Goal: Task Accomplishment & Management: Use online tool/utility

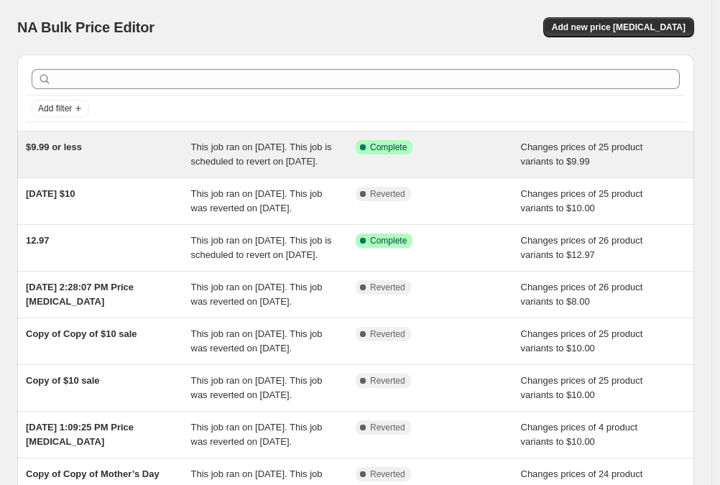
click at [397, 154] on span "Success Complete Complete" at bounding box center [384, 147] width 57 height 14
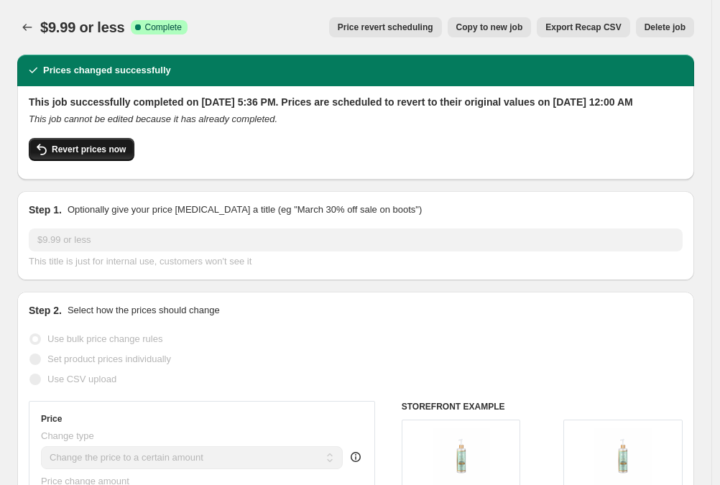
click at [90, 155] on span "Revert prices now" at bounding box center [89, 149] width 74 height 11
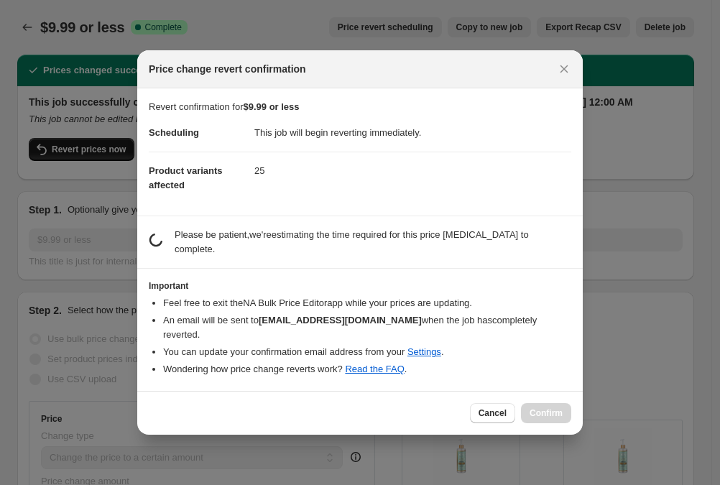
checkbox input "false"
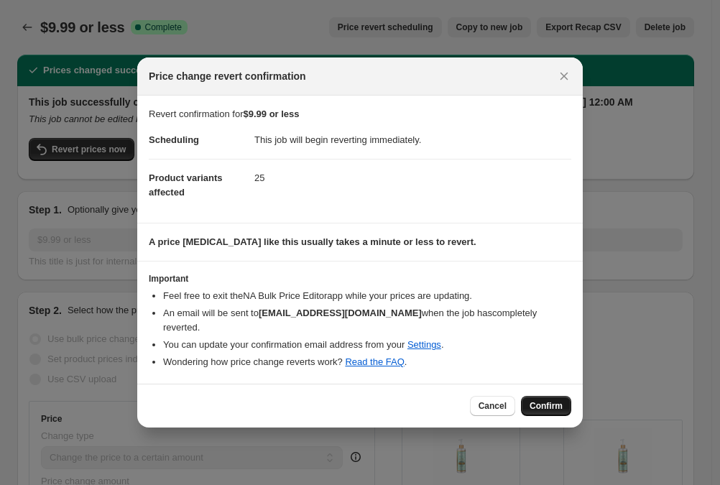
click at [551, 400] on span "Confirm" at bounding box center [546, 405] width 33 height 11
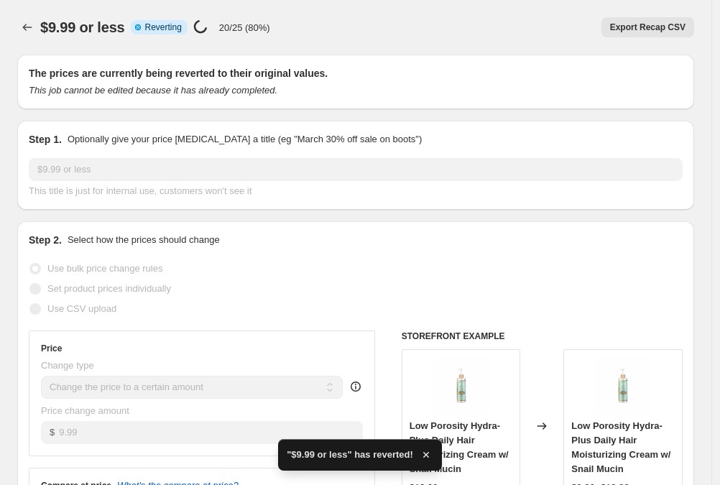
checkbox input "true"
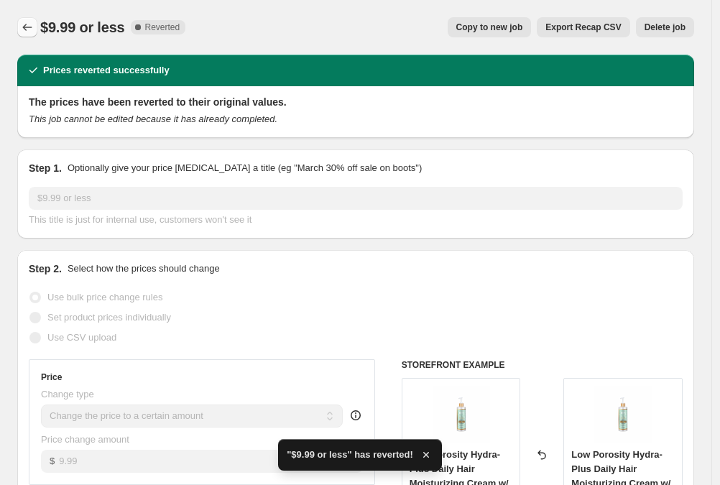
click at [29, 29] on icon "Price change jobs" at bounding box center [27, 27] width 14 height 14
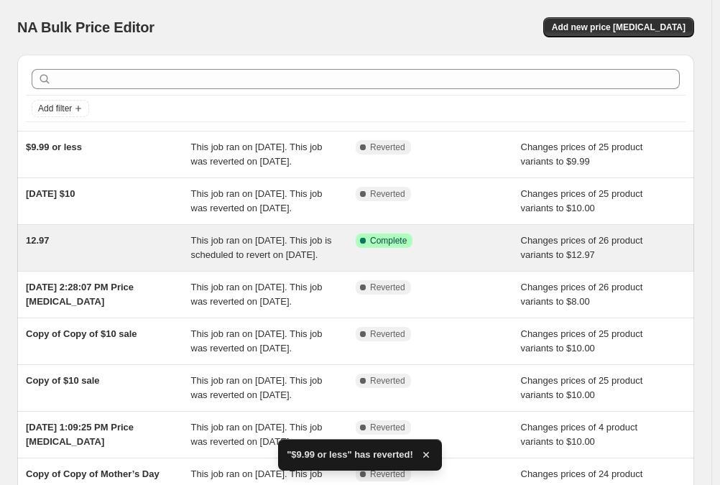
click at [101, 262] on div "12.97" at bounding box center [108, 248] width 165 height 29
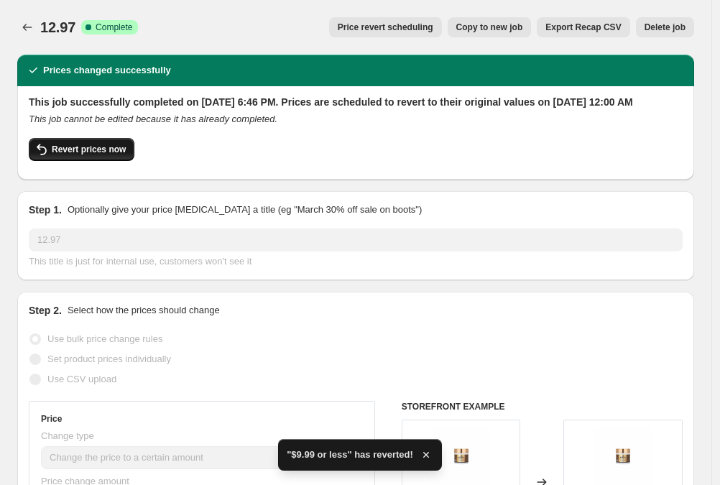
click at [101, 155] on span "Revert prices now" at bounding box center [89, 149] width 74 height 11
checkbox input "false"
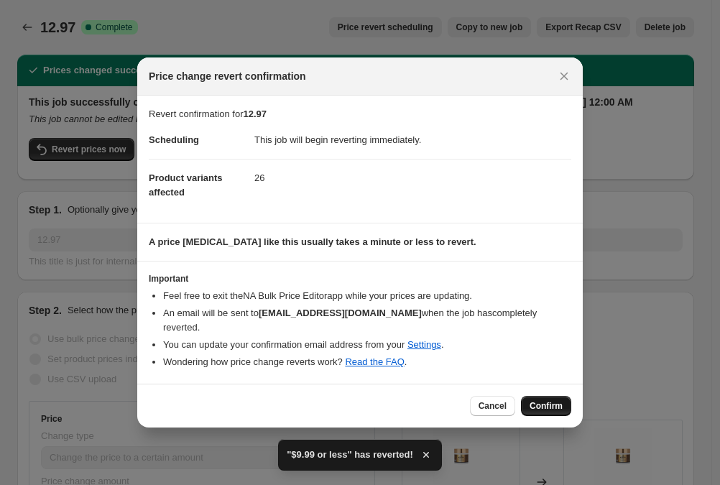
click at [545, 400] on span "Confirm" at bounding box center [546, 405] width 33 height 11
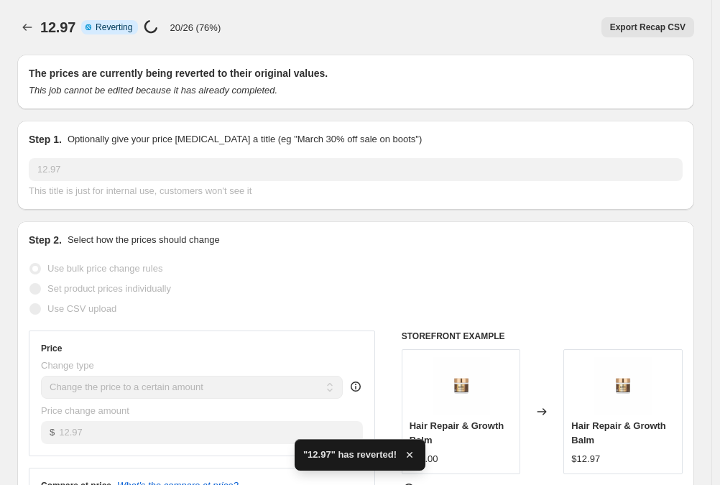
checkbox input "true"
